Goal: Find specific page/section: Find specific page/section

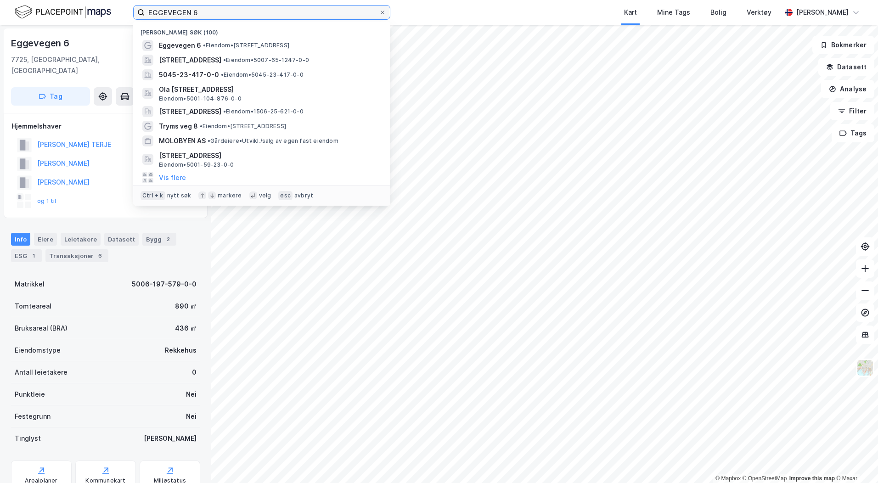
click at [201, 11] on input "EGGEVEGEN 6" at bounding box center [262, 13] width 234 height 14
click at [202, 11] on input "EGGEVEGEN 6" at bounding box center [262, 13] width 234 height 14
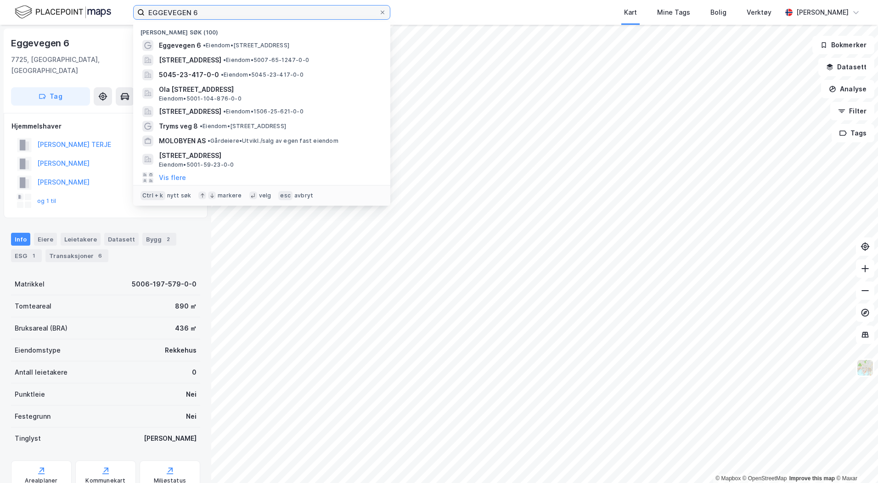
click at [202, 11] on input "EGGEVEGEN 6" at bounding box center [262, 13] width 234 height 14
click at [211, 11] on input "EGGEVEGEN 6" at bounding box center [262, 13] width 234 height 14
click at [406, 8] on div "EGGEVEGEN 6 Nylige søk (100) Eggevegen 6 • Eiendom • [STREET_ADDRESS] • Eiendom…" at bounding box center [439, 12] width 878 height 25
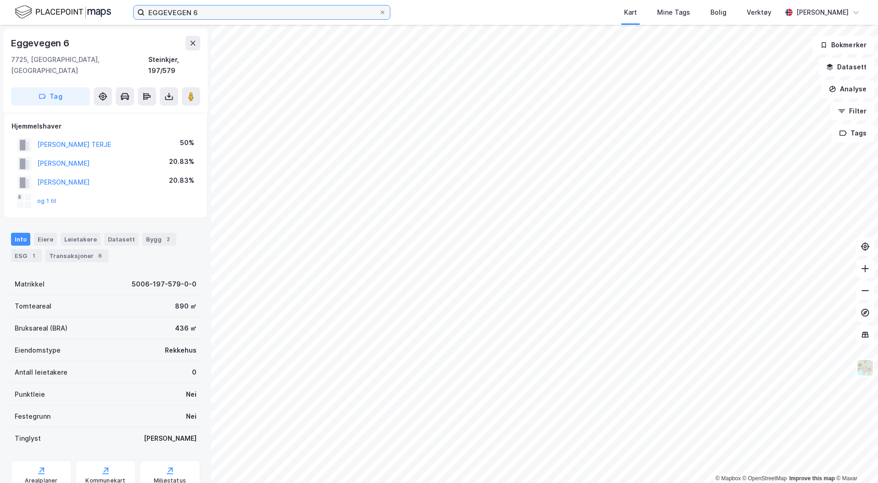
click at [187, 17] on input "EGGEVEGEN 6" at bounding box center [262, 13] width 234 height 14
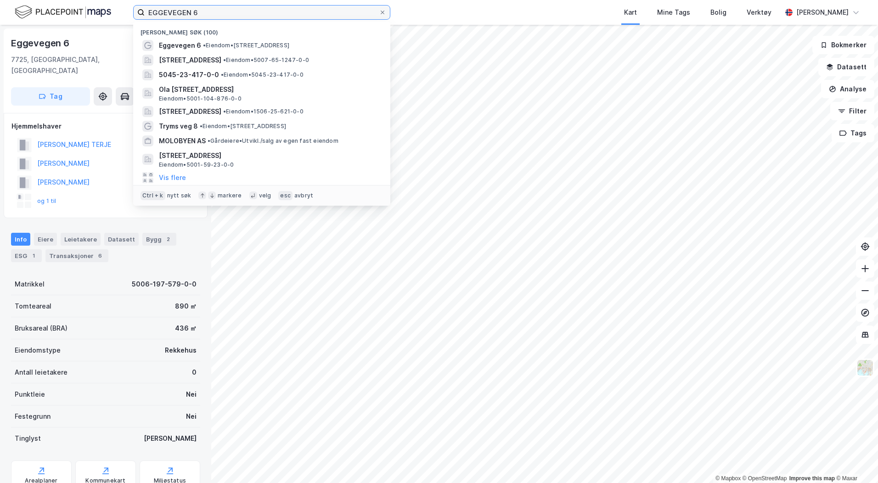
click at [187, 16] on input "EGGEVEGEN 6" at bounding box center [262, 13] width 234 height 14
click at [187, 15] on input "EGGEVEGEN 6" at bounding box center [262, 13] width 234 height 14
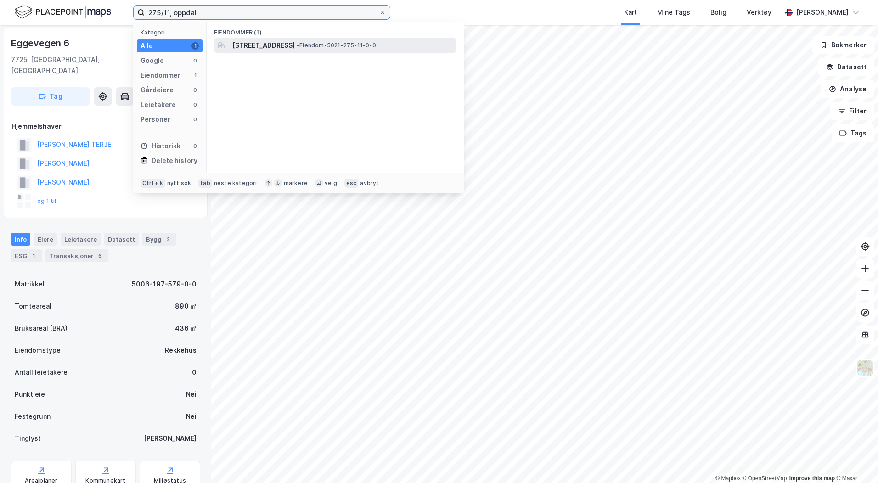
type input "275/11, oppdal"
click at [243, 44] on span "[STREET_ADDRESS]" at bounding box center [263, 45] width 62 height 11
